Goal: Task Accomplishment & Management: Complete application form

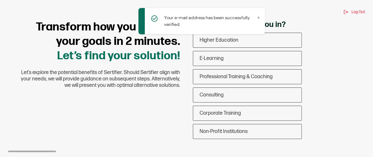
click at [261, 11] on div "Your e-mail address has been successfully verified." at bounding box center [201, 21] width 126 height 26
click at [258, 17] on icon at bounding box center [259, 18] width 2 height 2
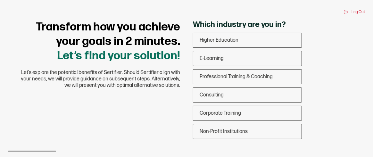
click at [176, 112] on div "Transform how you achieve your goals in 2 minutes. Let’s find your solution! Le…" at bounding box center [186, 81] width 357 height 122
click at [220, 44] on div "Higher Education" at bounding box center [247, 40] width 108 height 15
click at [0, 0] on input "Higher Education" at bounding box center [0, 0] width 0 height 0
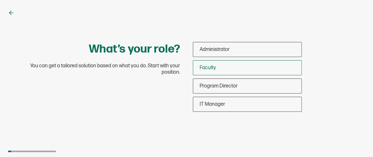
click at [205, 68] on span "Faculty" at bounding box center [207, 68] width 16 height 6
click at [0, 0] on input "Faculty" at bounding box center [0, 0] width 0 height 0
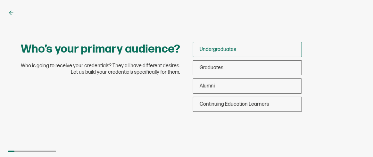
click at [206, 49] on span "Undergraduates" at bounding box center [217, 49] width 36 height 6
click at [0, 0] on input "Undergraduates" at bounding box center [0, 0] width 0 height 0
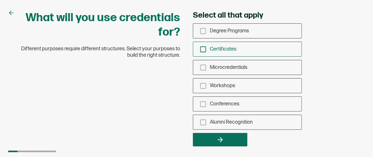
click at [204, 50] on icon "checkbox-group" at bounding box center [202, 49] width 7 height 7
click at [0, 0] on input "Certificates" at bounding box center [0, 0] width 0 height 0
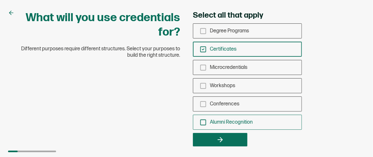
click at [201, 121] on icon "checkbox-group" at bounding box center [202, 122] width 7 height 7
click at [0, 0] on input "Alumni Recognition" at bounding box center [0, 0] width 0 height 0
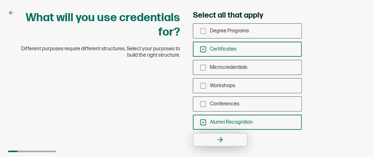
click at [224, 139] on button "button" at bounding box center [220, 139] width 54 height 13
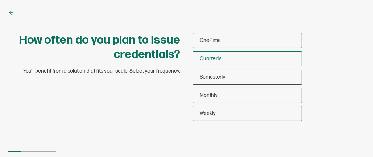
click at [214, 54] on div "Quarterly" at bounding box center [247, 58] width 108 height 15
click at [0, 0] on input "Quarterly" at bounding box center [0, 0] width 0 height 0
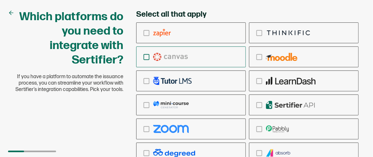
click at [145, 54] on icon "checkbox-group" at bounding box center [146, 56] width 7 height 7
click at [0, 0] on input "checkbox-group" at bounding box center [0, 0] width 0 height 0
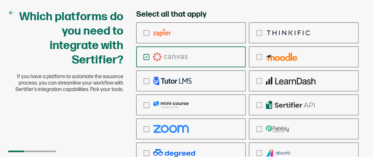
click at [2, 112] on div "Which platforms do you need to integrate with Sertifier? If you have a platform…" at bounding box center [186, 78] width 373 height 157
click at [260, 106] on icon "checkbox-group" at bounding box center [258, 104] width 7 height 7
click at [0, 0] on input "checkbox-group" at bounding box center [0, 0] width 0 height 0
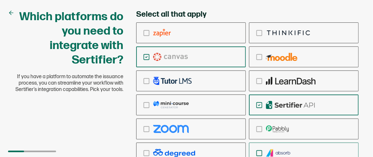
click at [319, 147] on div "checkbox-group" at bounding box center [303, 152] width 109 height 15
click at [0, 0] on input "checkbox-group" at bounding box center [0, 0] width 0 height 0
click at [327, 130] on div "checkbox-group" at bounding box center [303, 128] width 109 height 15
click at [0, 0] on input "checkbox-group" at bounding box center [0, 0] width 0 height 0
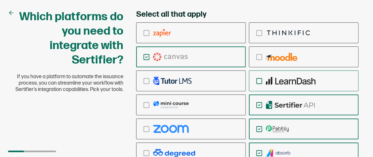
click at [294, 83] on img "checkbox-group" at bounding box center [291, 81] width 50 height 8
click at [0, 0] on input "checkbox-group" at bounding box center [0, 0] width 0 height 0
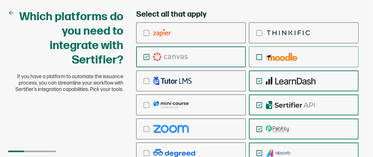
click at [273, 59] on img "checkbox-group" at bounding box center [281, 57] width 31 height 8
click at [0, 0] on input "checkbox-group" at bounding box center [0, 0] width 0 height 0
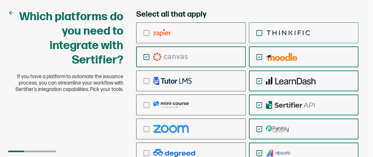
click at [269, 34] on img "checkbox-group" at bounding box center [288, 33] width 45 height 8
click at [0, 0] on input "checkbox-group" at bounding box center [0, 0] width 0 height 0
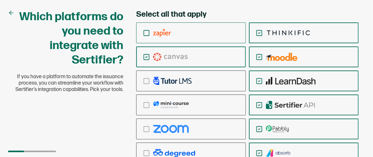
click at [151, 35] on div "checkbox-group" at bounding box center [190, 32] width 109 height 15
click at [0, 0] on input "checkbox-group" at bounding box center [0, 0] width 0 height 0
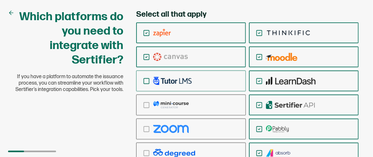
click at [154, 83] on img "checkbox-group" at bounding box center [172, 81] width 38 height 8
click at [0, 0] on input "checkbox-group" at bounding box center [0, 0] width 0 height 0
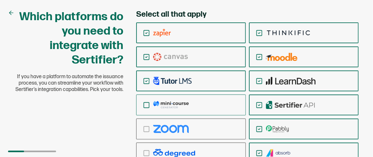
click at [147, 104] on icon "checkbox-group" at bounding box center [146, 104] width 7 height 7
click at [0, 0] on input "checkbox-group" at bounding box center [0, 0] width 0 height 0
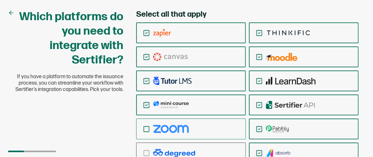
click at [153, 130] on img "checkbox-group" at bounding box center [171, 129] width 36 height 8
click at [0, 0] on input "checkbox-group" at bounding box center [0, 0] width 0 height 0
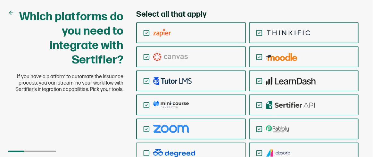
click at [151, 148] on div "checkbox-group" at bounding box center [190, 152] width 109 height 15
click at [0, 0] on input "checkbox-group" at bounding box center [0, 0] width 0 height 0
drag, startPoint x: 341, startPoint y: 21, endPoint x: 344, endPoint y: 23, distance: 4.0
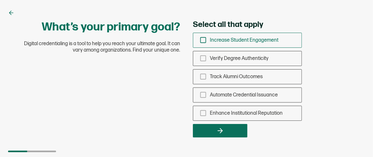
click at [203, 39] on icon "checkbox-group" at bounding box center [202, 39] width 7 height 7
click at [0, 0] on input "Increase Student Engagement" at bounding box center [0, 0] width 0 height 0
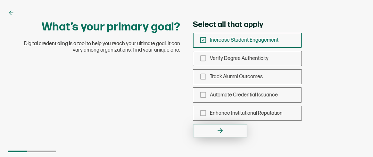
click at [216, 129] on icon "button" at bounding box center [220, 131] width 8 height 8
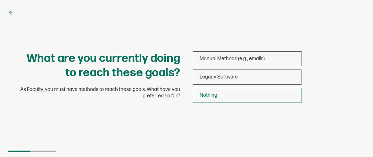
click at [203, 93] on span "Nothing" at bounding box center [208, 95] width 18 height 6
click at [0, 0] on input "Nothing" at bounding box center [0, 0] width 0 height 0
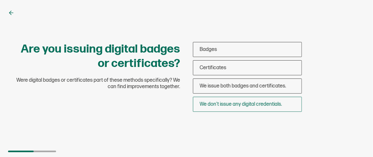
click at [222, 105] on span "We don’t issue any digital credentials." at bounding box center [240, 104] width 82 height 6
click at [0, 0] on input "We don’t issue any digital credentials." at bounding box center [0, 0] width 0 height 0
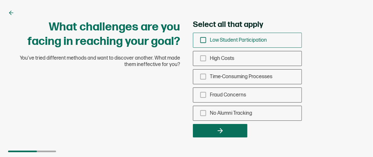
click at [201, 40] on icon "checkbox-group" at bounding box center [202, 39] width 7 height 7
click at [0, 0] on input "Low Student Participation" at bounding box center [0, 0] width 0 height 0
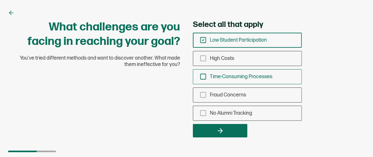
click at [202, 74] on icon "checkbox-group" at bounding box center [202, 76] width 7 height 7
click at [0, 0] on input "Time-Consuming Processes" at bounding box center [0, 0] width 0 height 0
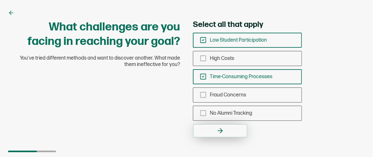
click at [215, 129] on button "button" at bounding box center [220, 130] width 54 height 13
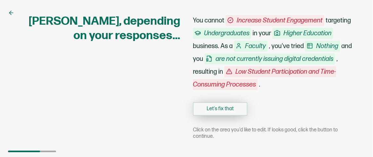
click at [222, 115] on button "Let's fix that" at bounding box center [220, 108] width 54 height 13
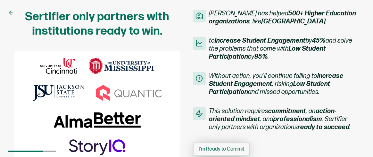
click at [219, 151] on span "I'm Ready to Commit" at bounding box center [220, 149] width 45 height 5
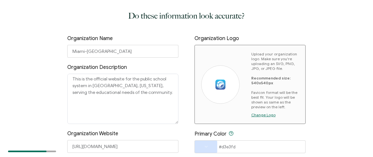
click at [232, 84] on div at bounding box center [220, 84] width 38 height 38
